Goal: Transaction & Acquisition: Subscribe to service/newsletter

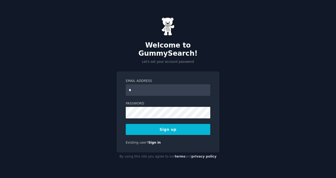
type input "**********"
click at [174, 127] on button "Sign up" at bounding box center [168, 129] width 84 height 11
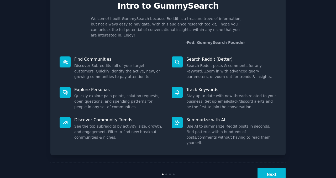
scroll to position [27, 0]
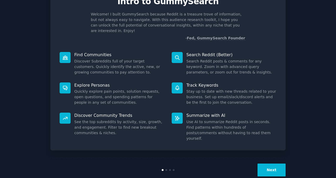
click at [279, 163] on button "Next" at bounding box center [271, 169] width 28 height 13
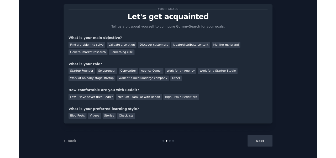
scroll to position [10, 0]
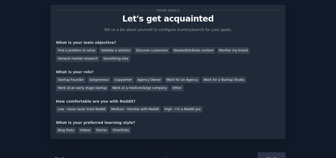
click at [18, 43] on div "Your goals Let's get acquainted Tell us a bit about yourself to configure Gummy…" at bounding box center [167, 83] width 321 height 173
